Goal: Check status: Check status

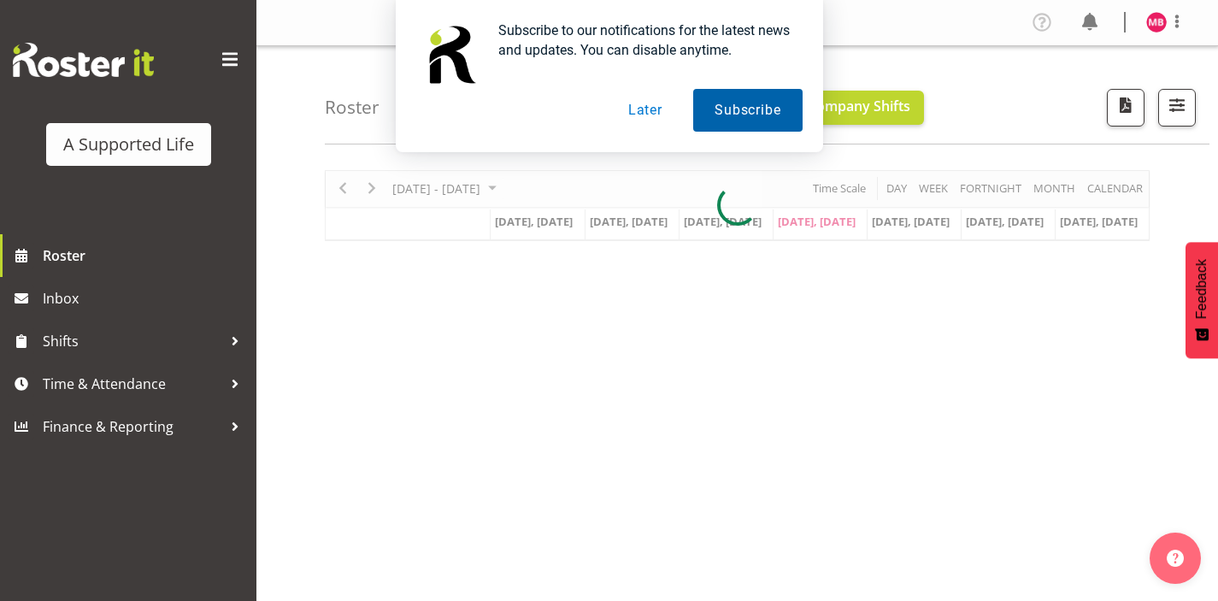
click at [722, 107] on button "Subscribe" at bounding box center [747, 110] width 109 height 43
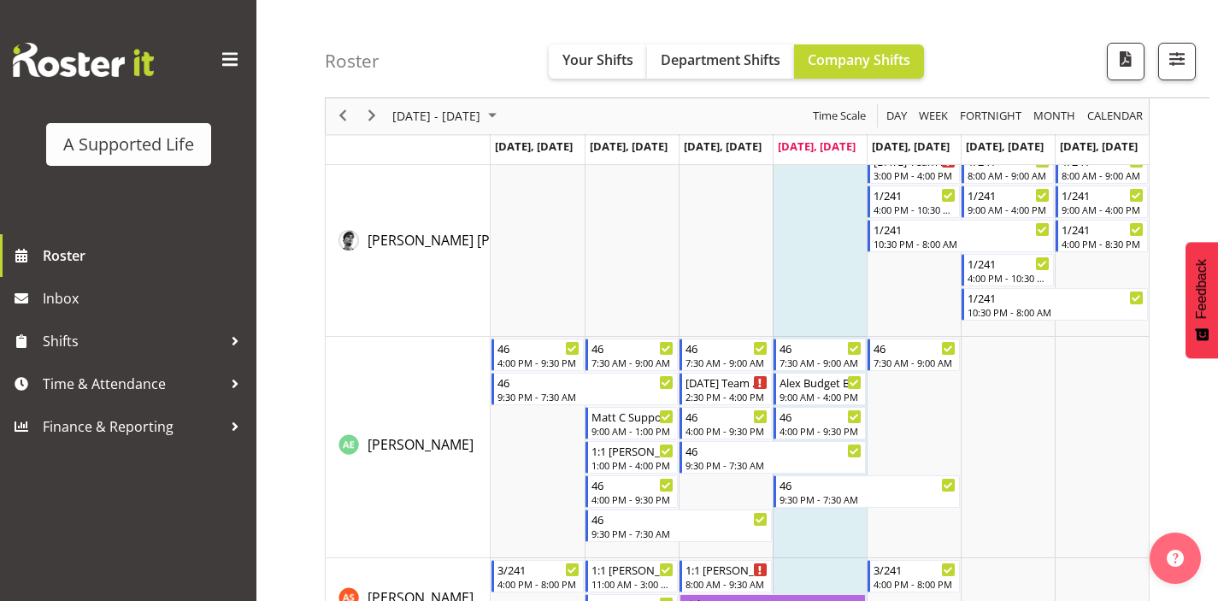
scroll to position [143, 0]
click at [92, 305] on span "Inbox" at bounding box center [145, 299] width 205 height 26
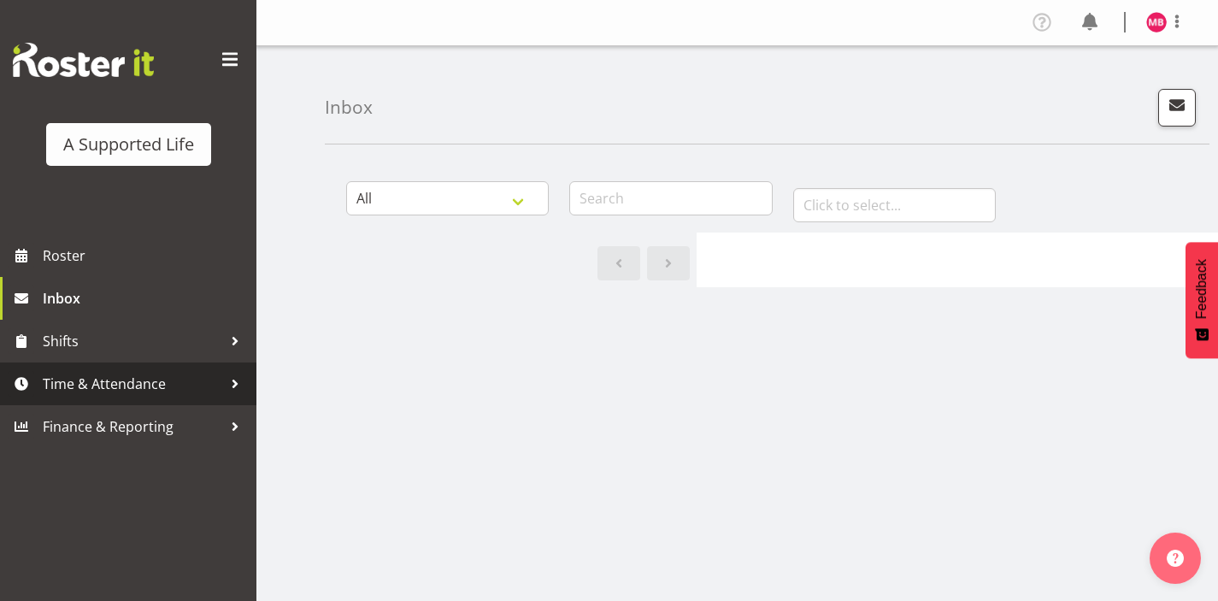
click at [135, 392] on span "Time & Attendance" at bounding box center [133, 384] width 180 height 26
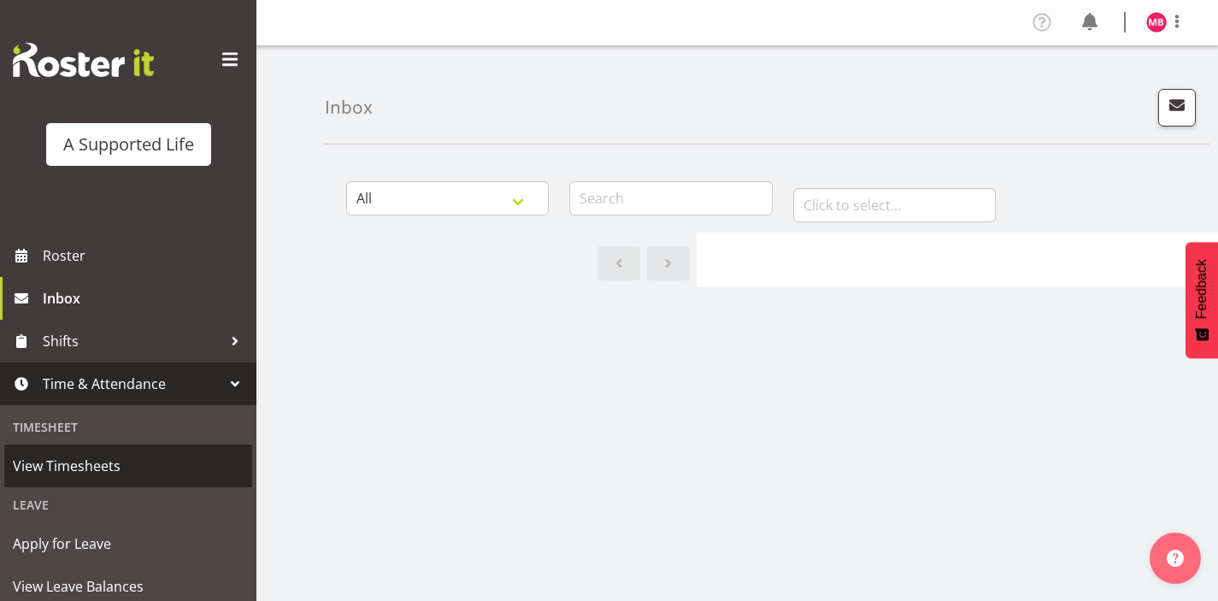
click at [75, 471] on span "View Timesheets" at bounding box center [128, 466] width 231 height 26
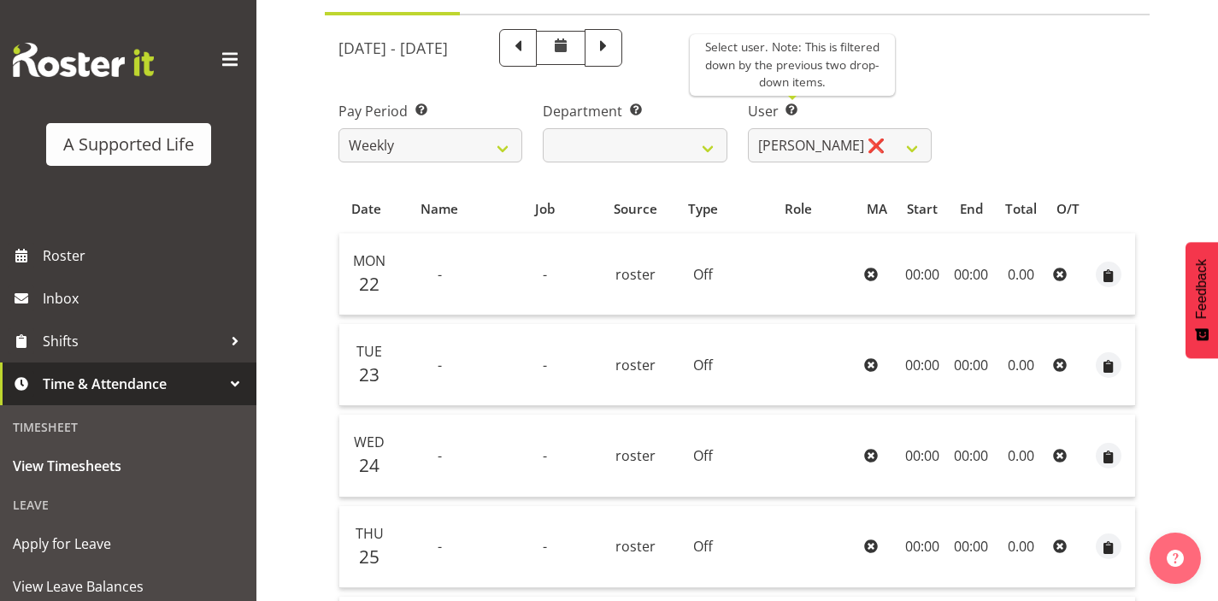
scroll to position [169, 0]
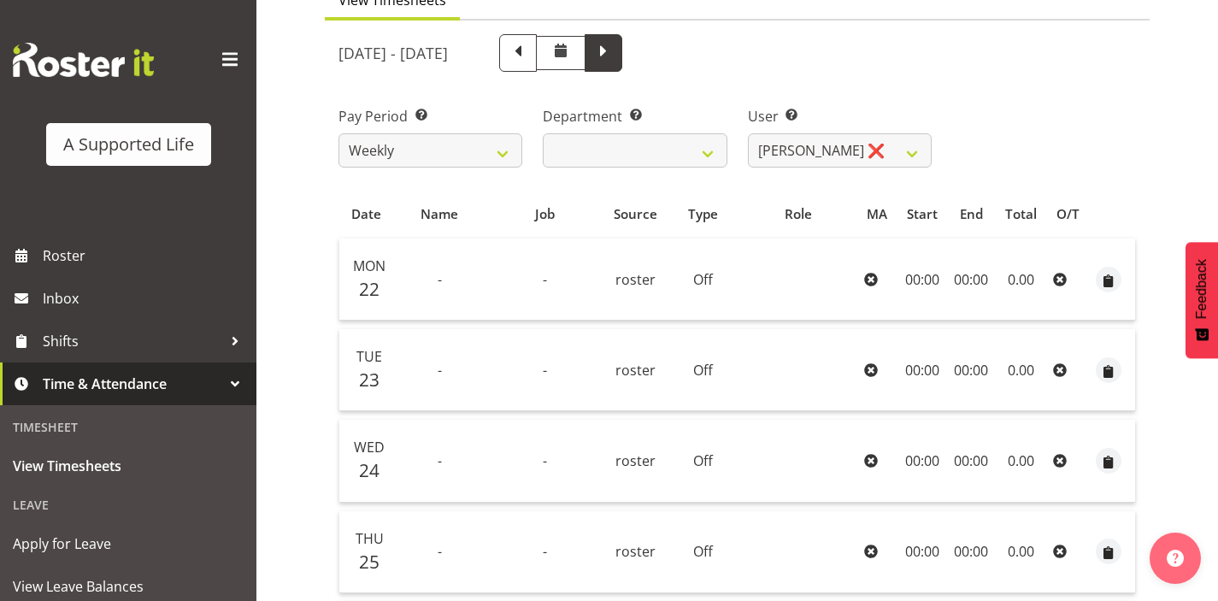
click at [622, 49] on span at bounding box center [604, 53] width 38 height 38
select select
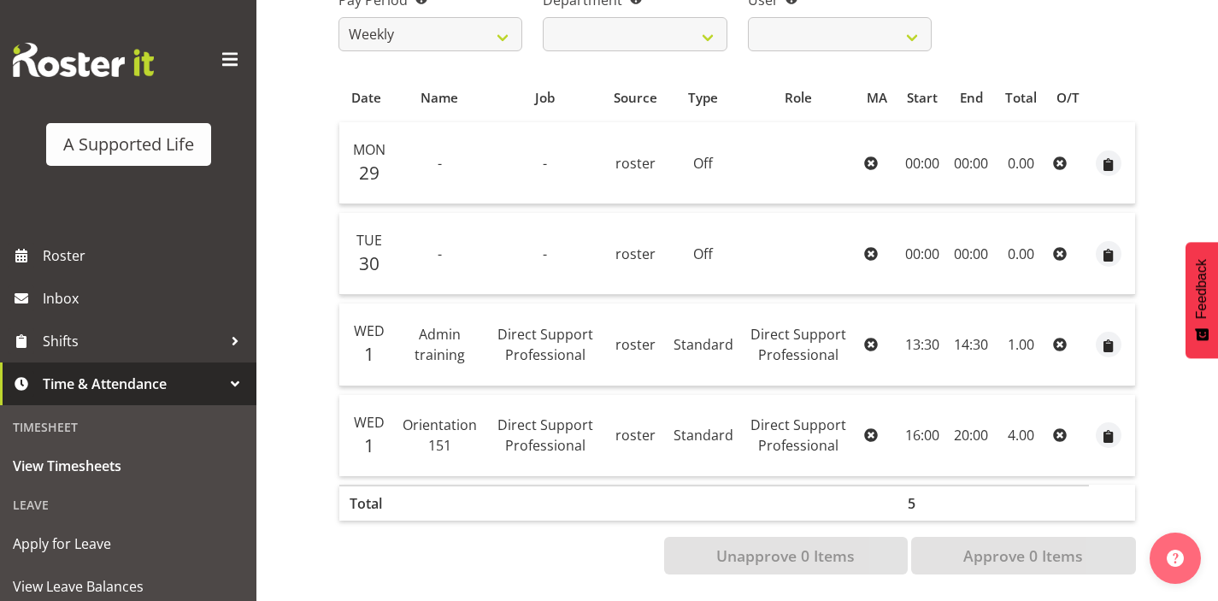
scroll to position [298, 0]
click at [963, 417] on td "20:00" at bounding box center [971, 435] width 48 height 81
click at [1063, 428] on icon at bounding box center [1060, 435] width 14 height 14
click at [820, 519] on div "Date Name Job Source Type Role MA Start End Total O/T Mon 29 - - roster Off 00:…" at bounding box center [738, 323] width 798 height 503
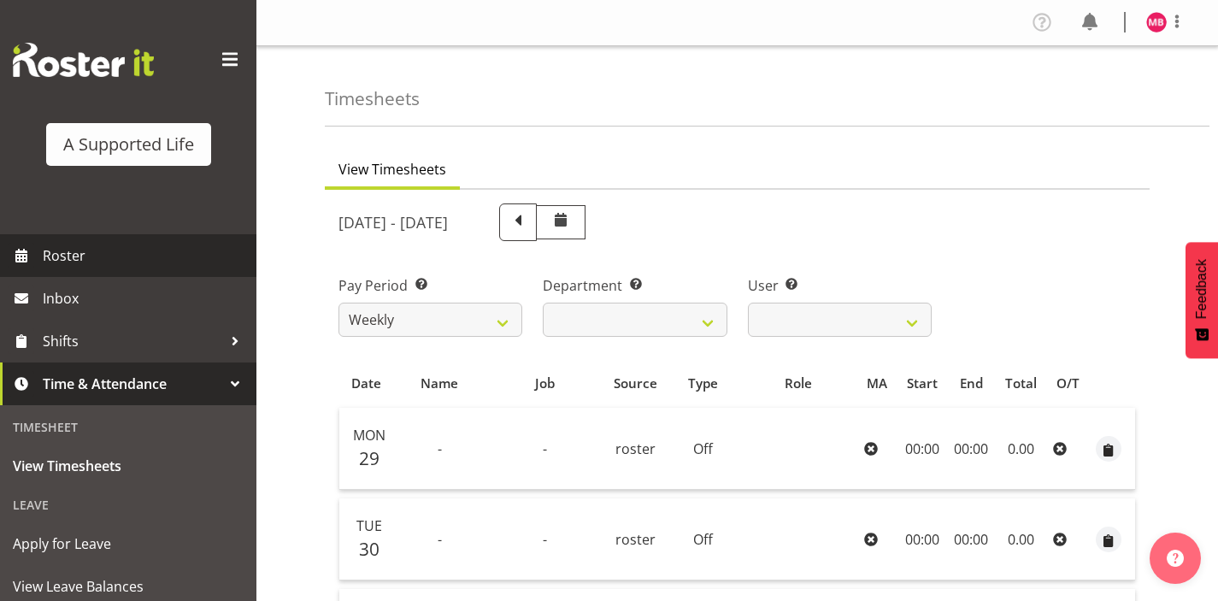
click at [61, 260] on span "Roster" at bounding box center [145, 256] width 205 height 26
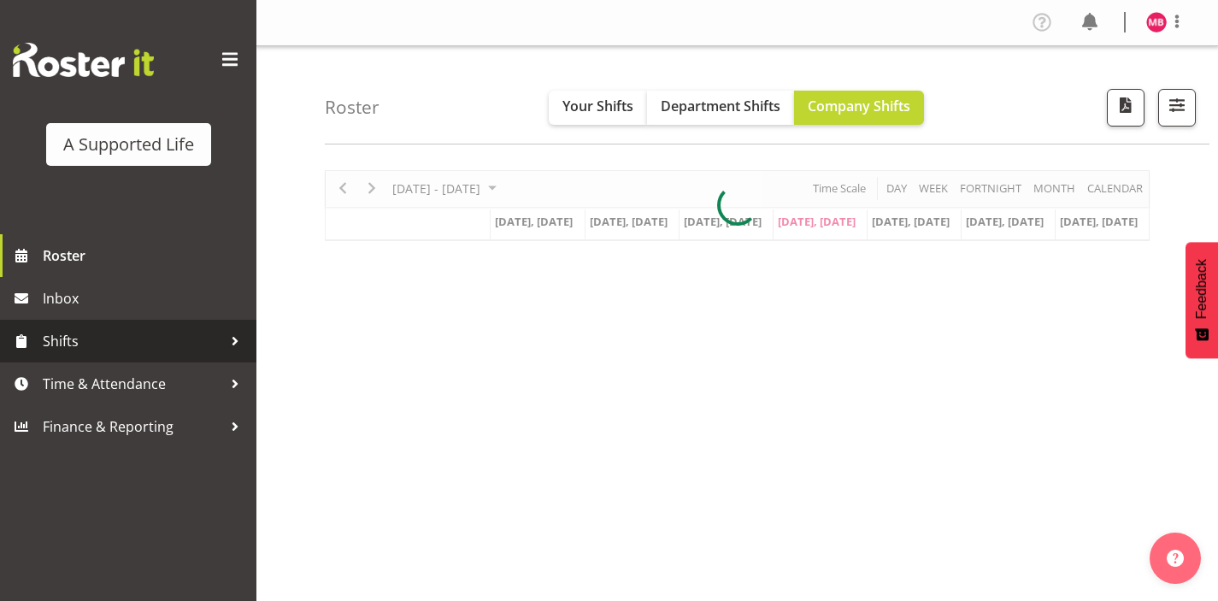
click at [237, 341] on div at bounding box center [235, 341] width 26 height 26
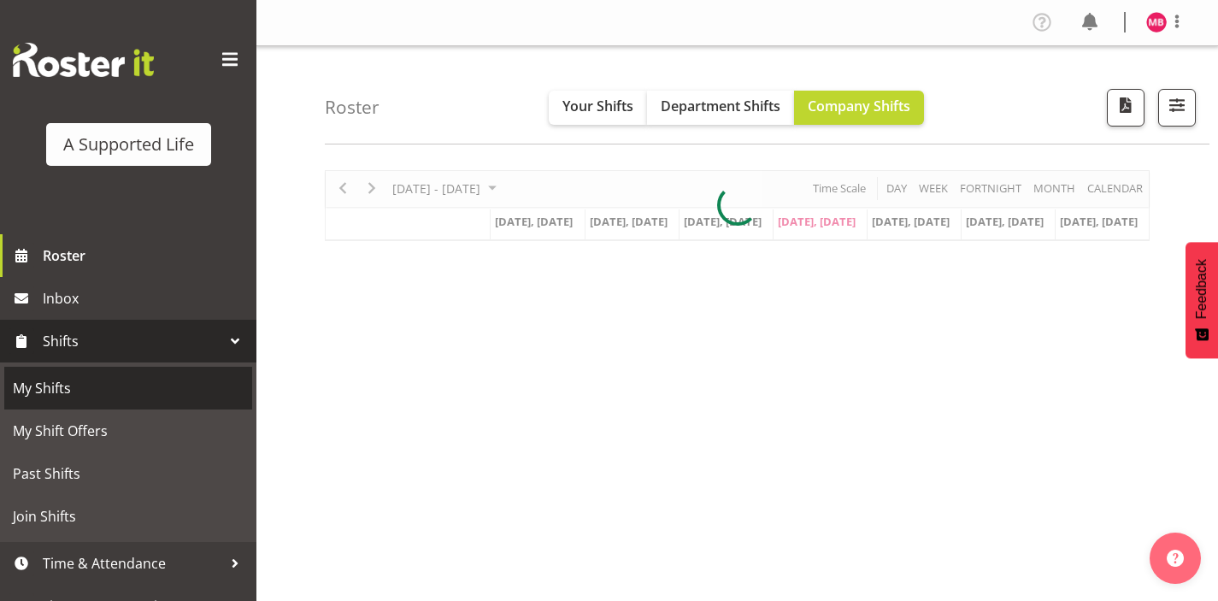
click at [188, 395] on span "My Shifts" at bounding box center [128, 388] width 231 height 26
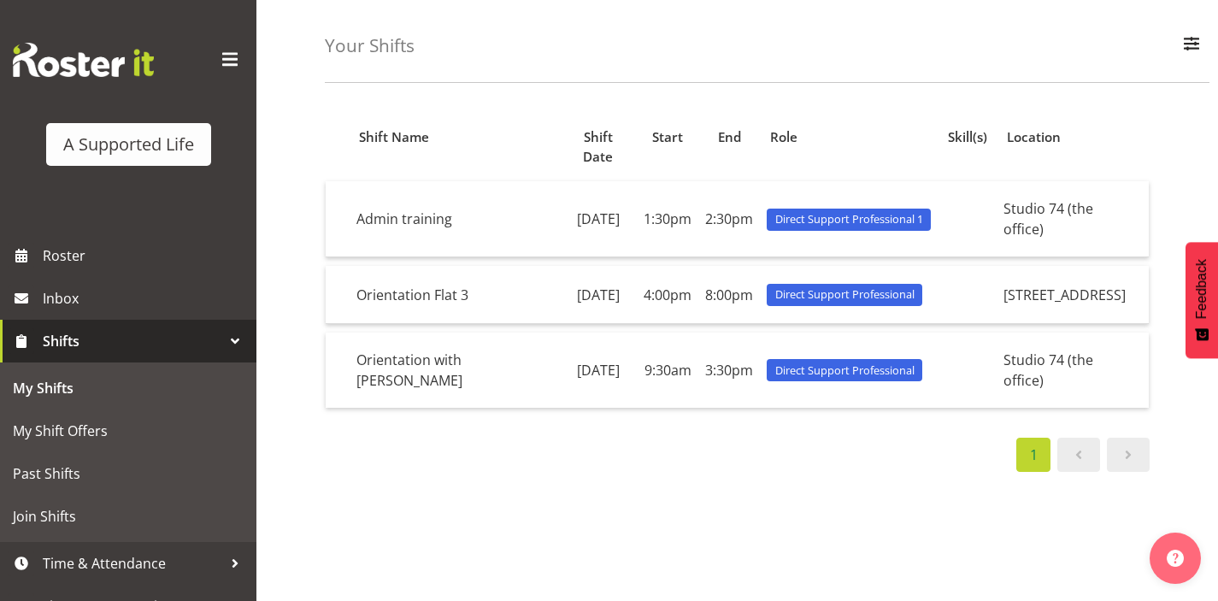
scroll to position [58, 0]
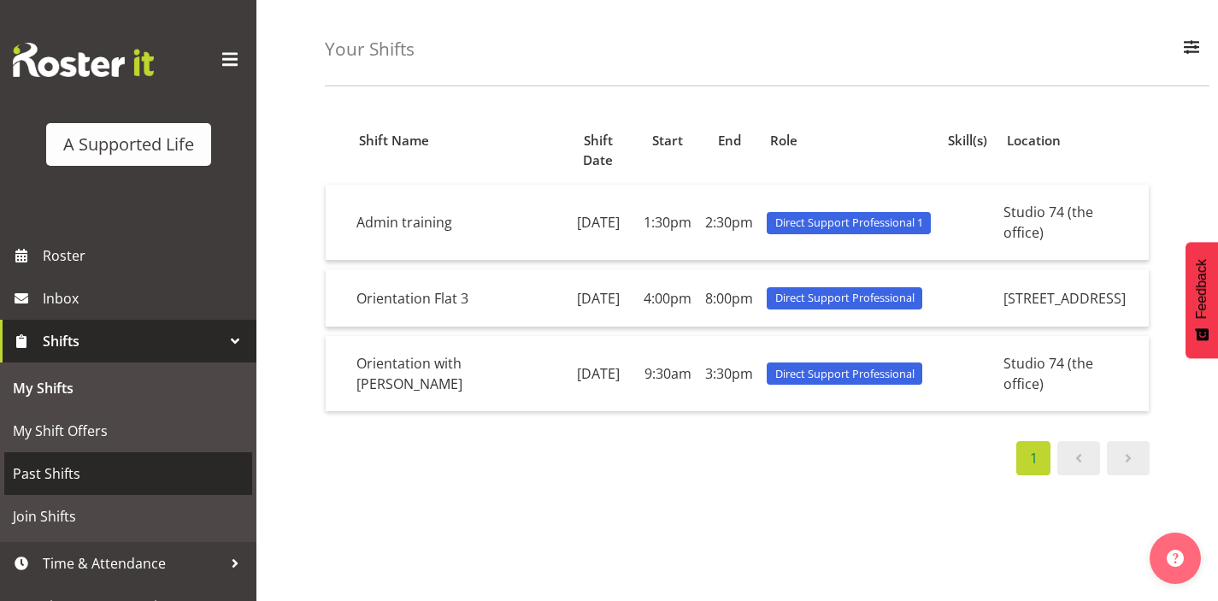
click at [124, 469] on span "Past Shifts" at bounding box center [128, 474] width 231 height 26
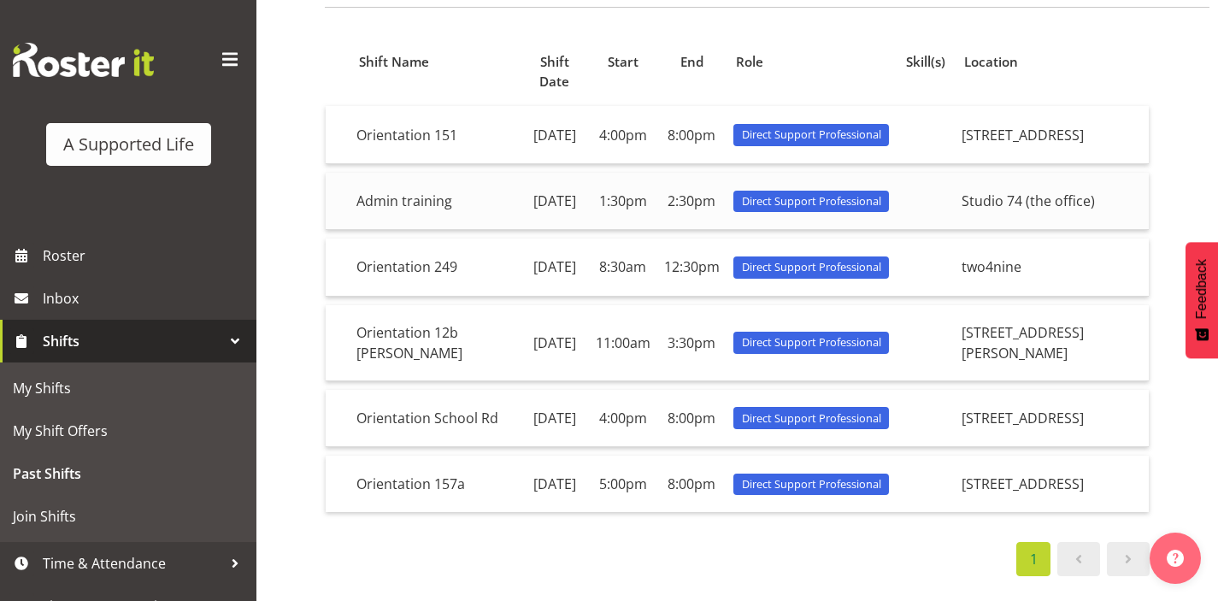
scroll to position [138, 0]
